Goal: Transaction & Acquisition: Download file/media

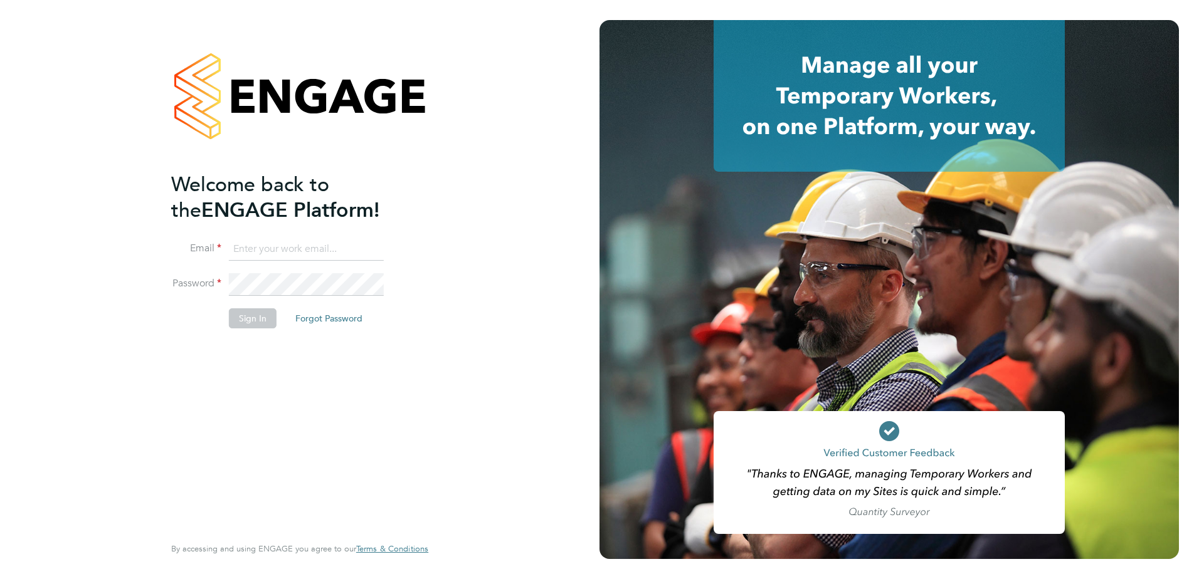
type input "[PERSON_NAME][EMAIL_ADDRESS][PERSON_NAME][DOMAIN_NAME]"
click at [415, 339] on div "Welcome back to the ENGAGE Platform! Email nicola.meacham@vistry.co.uk Password…" at bounding box center [299, 287] width 257 height 534
type input "nicola.meacham@vistry.co.uk"
click at [304, 366] on div "Welcome back to the ENGAGE Platform! Email nicola.meacham@vistry.co.uk Password…" at bounding box center [293, 352] width 245 height 361
click at [260, 314] on button "Sign In" at bounding box center [253, 319] width 48 height 20
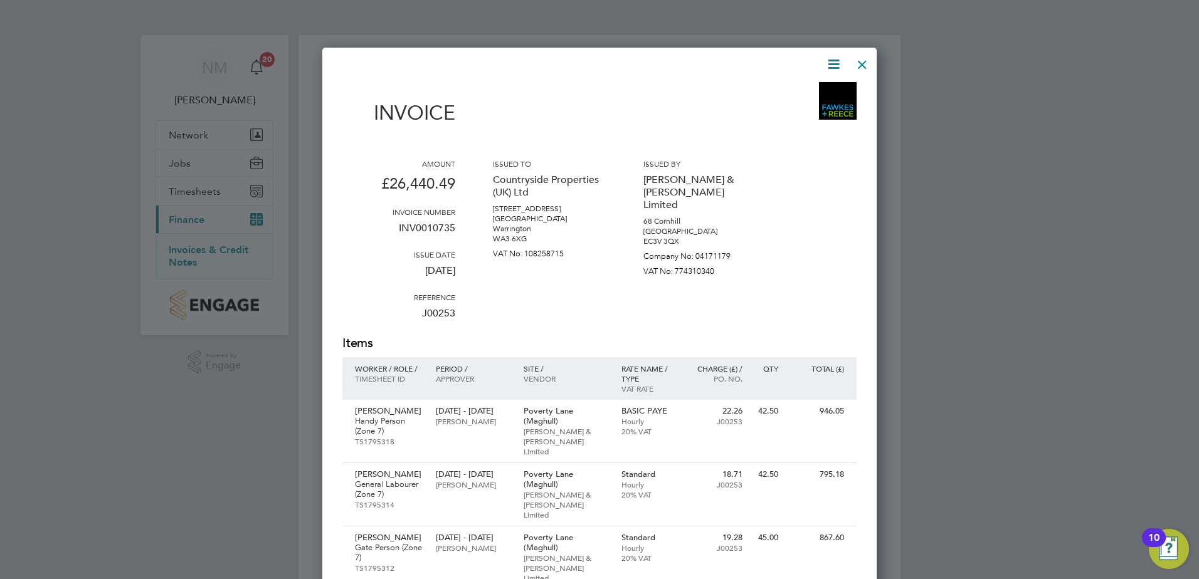
click at [842, 61] on icon at bounding box center [834, 64] width 16 height 16
click at [800, 92] on li "Download Invoice" at bounding box center [796, 94] width 87 height 18
drag, startPoint x: 868, startPoint y: 65, endPoint x: 858, endPoint y: 130, distance: 66.6
click at [868, 65] on div at bounding box center [862, 61] width 23 height 23
click at [832, 70] on icon at bounding box center [834, 64] width 16 height 16
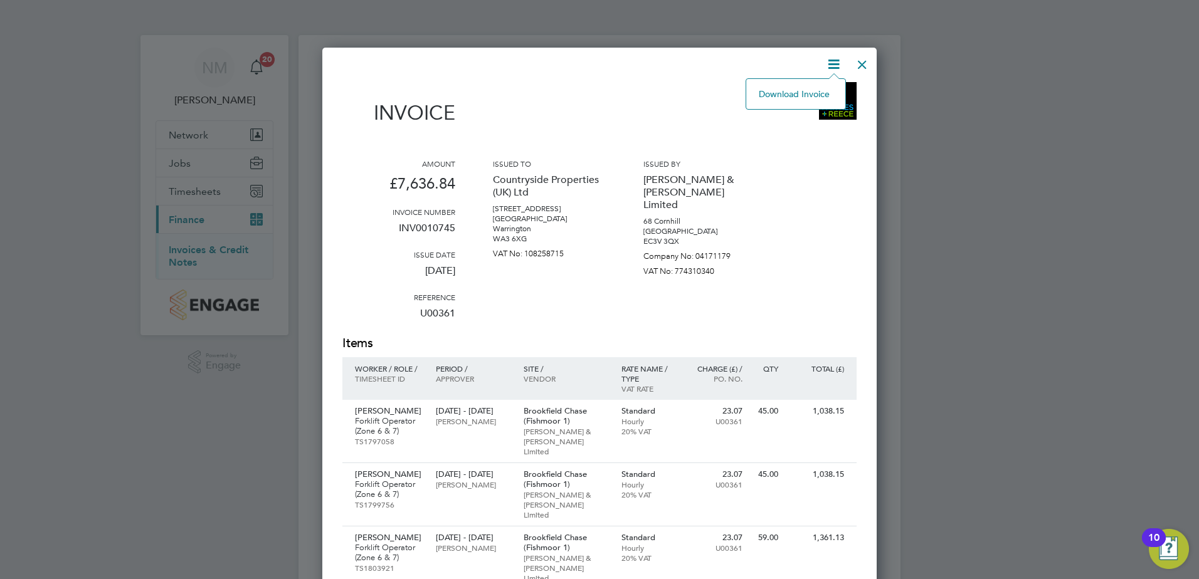
click at [811, 100] on li "Download Invoice" at bounding box center [796, 94] width 87 height 18
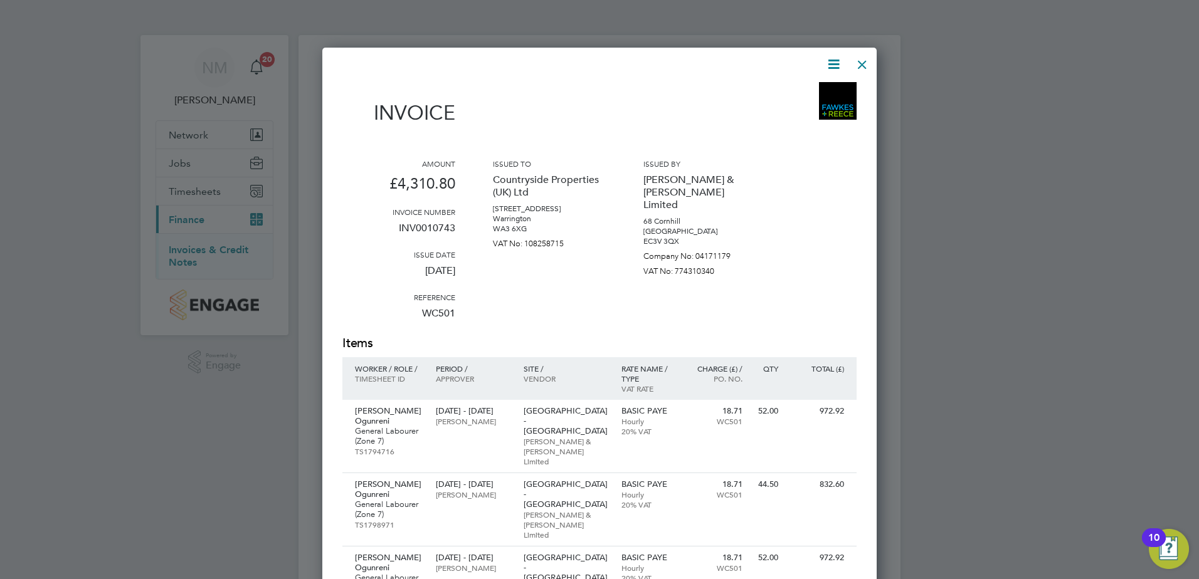
click at [835, 64] on icon at bounding box center [834, 64] width 16 height 16
drag, startPoint x: 772, startPoint y: 91, endPoint x: 776, endPoint y: 83, distance: 8.7
click at [772, 90] on li "Download Invoice" at bounding box center [796, 94] width 87 height 18
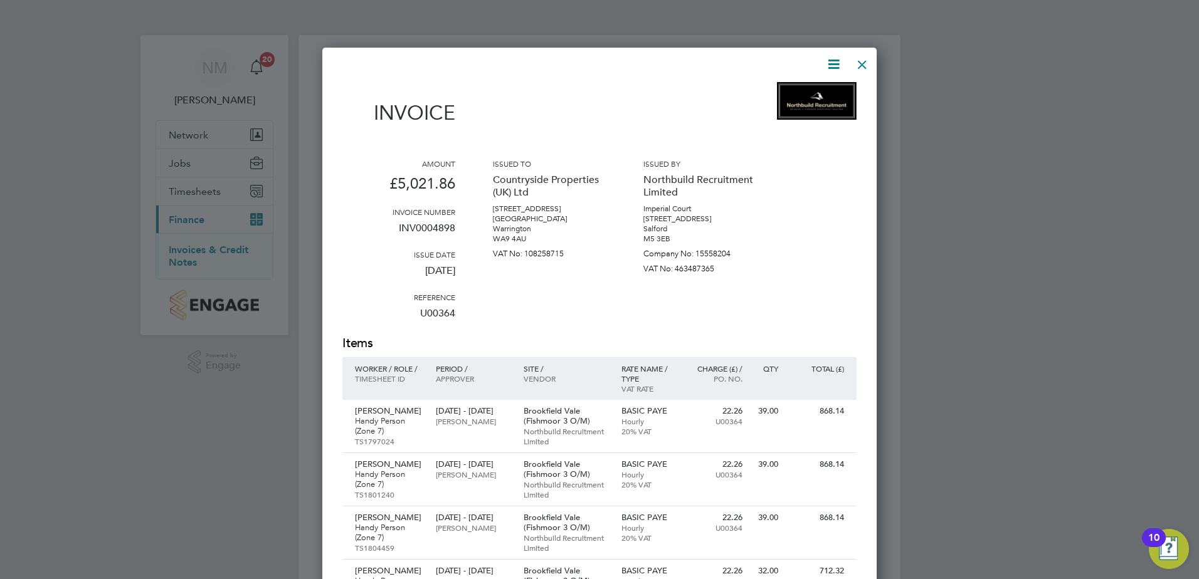
click at [833, 66] on icon at bounding box center [834, 64] width 16 height 16
click at [807, 94] on li "Download Invoice" at bounding box center [796, 94] width 87 height 18
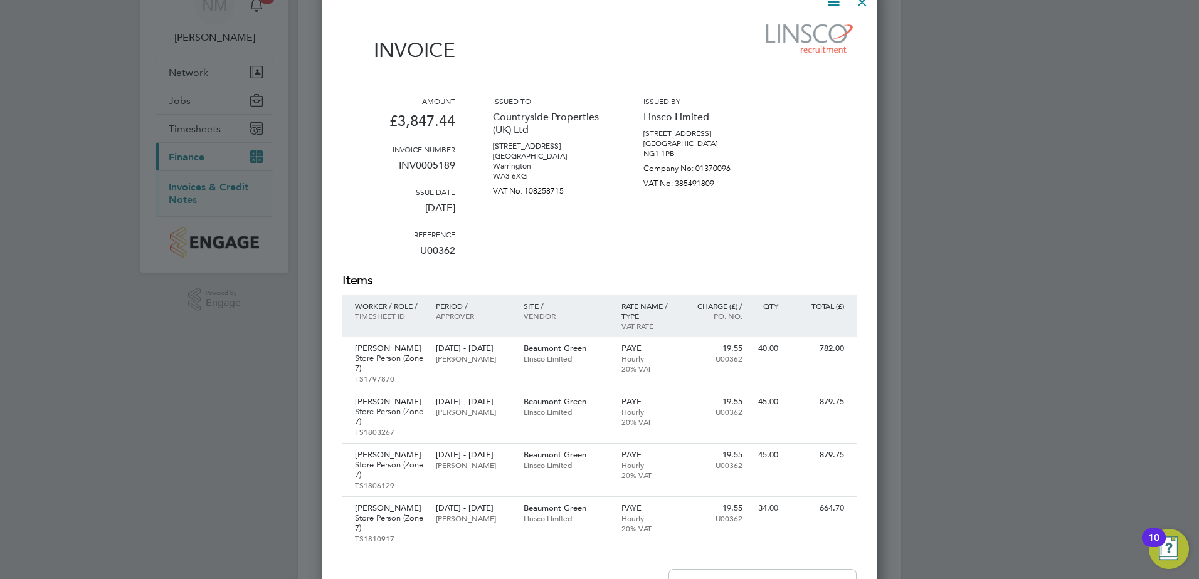
click at [835, 5] on icon at bounding box center [834, 2] width 16 height 16
click at [804, 33] on li "Download Invoice" at bounding box center [796, 32] width 87 height 18
